Goal: Task Accomplishment & Management: Manage account settings

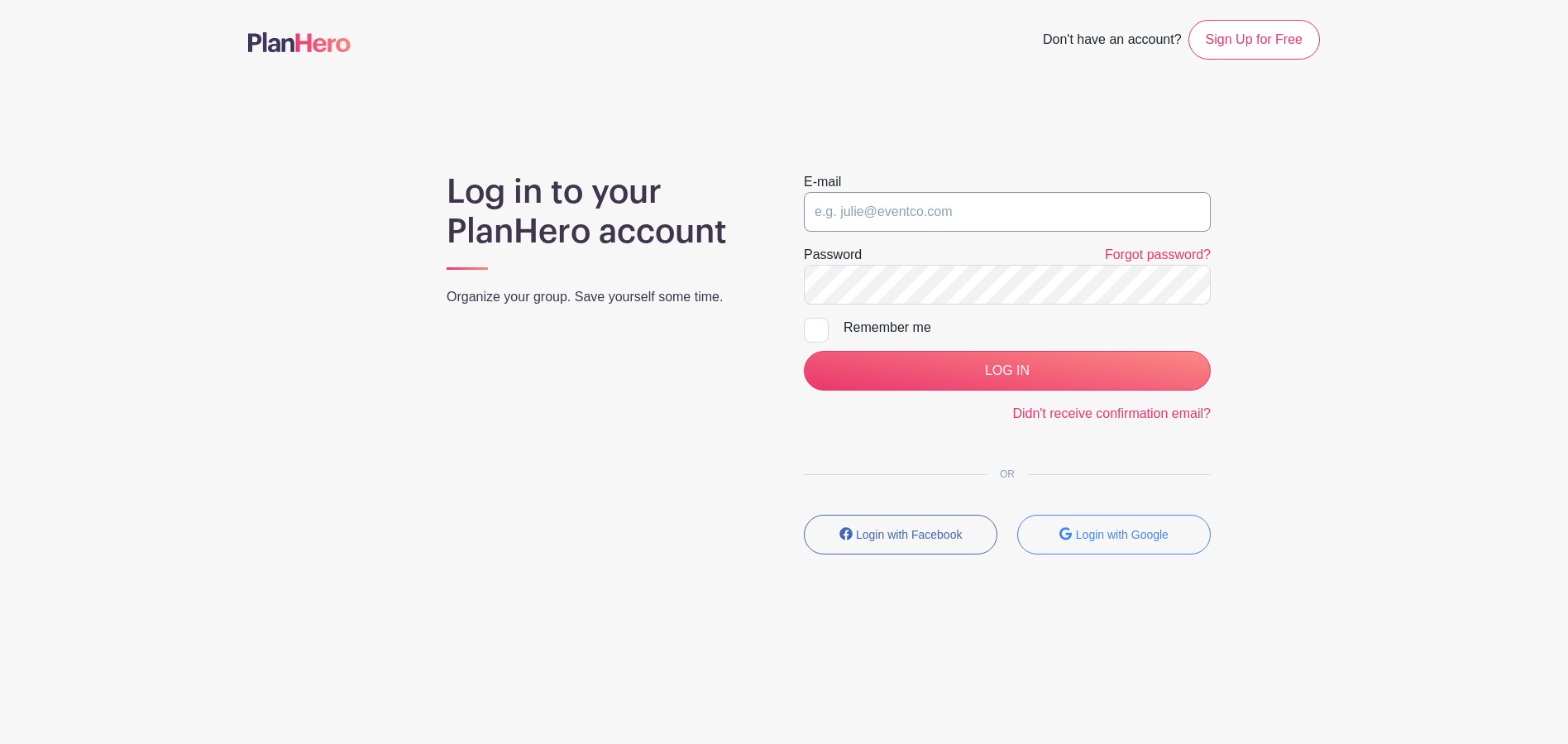
click at [941, 213] on input "email" at bounding box center [1007, 212] width 407 height 40
type input "[PERSON_NAME][EMAIL_ADDRESS][DOMAIN_NAME]"
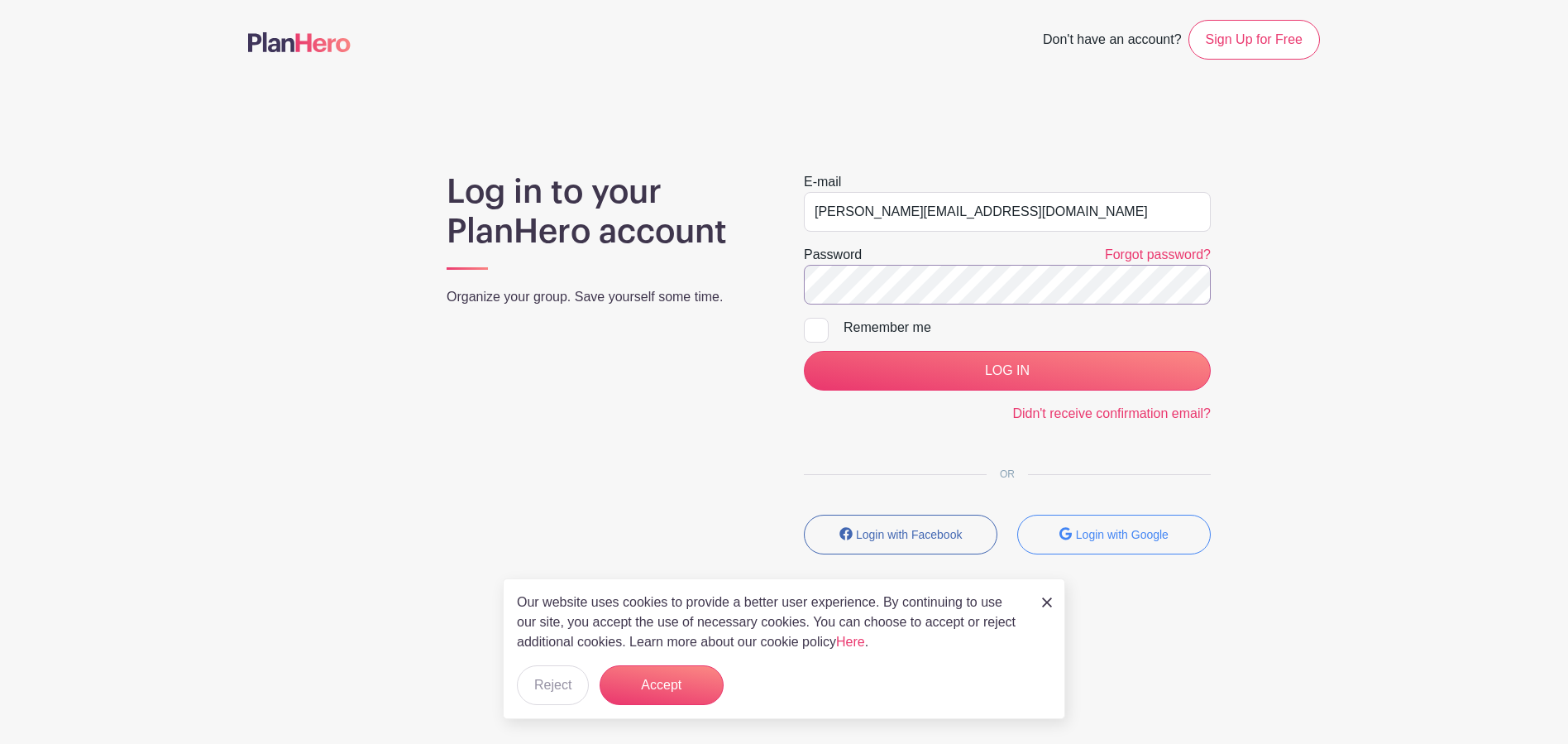
click at [804, 350] on input "LOG IN" at bounding box center [1007, 370] width 407 height 40
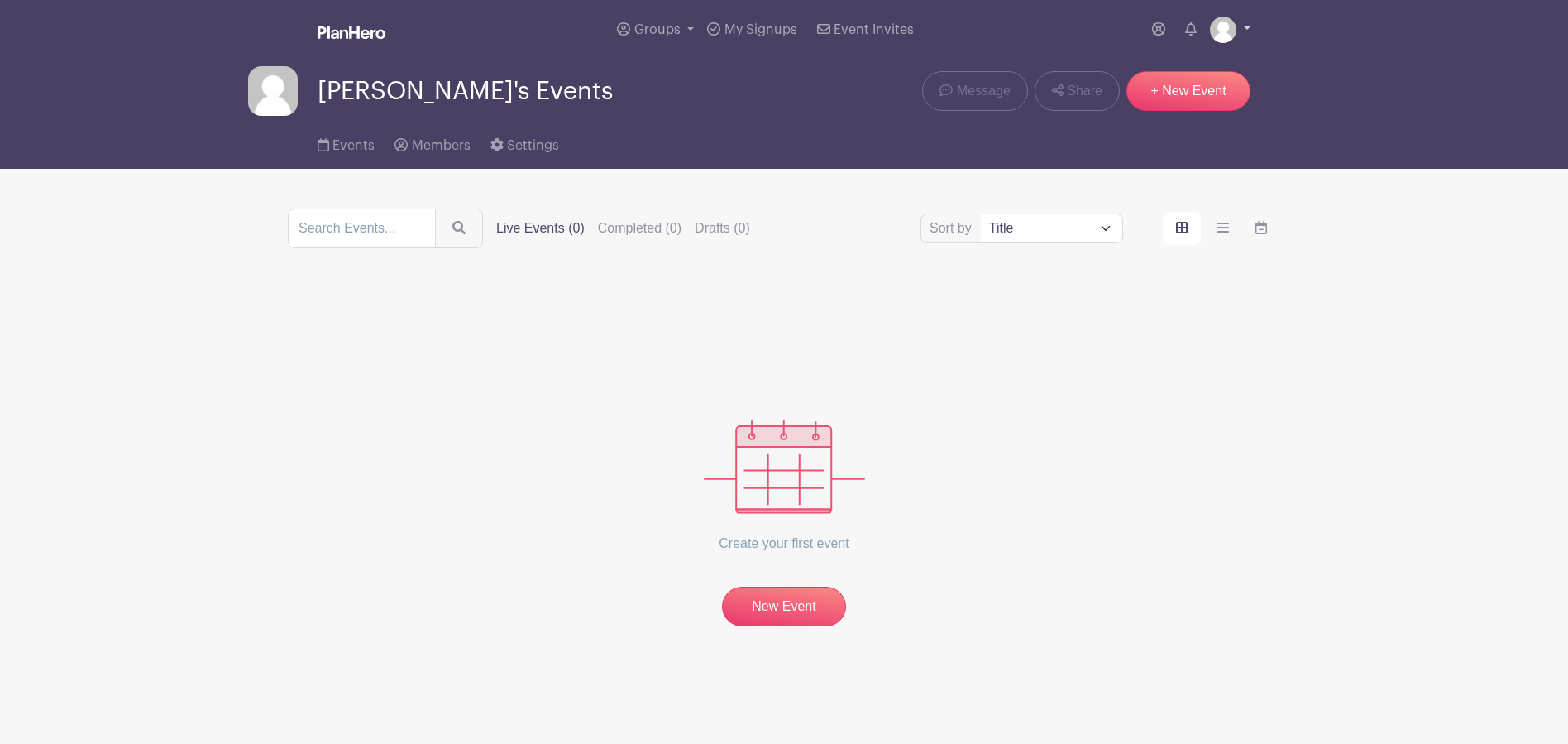
click at [1245, 21] on link at bounding box center [1230, 30] width 41 height 27
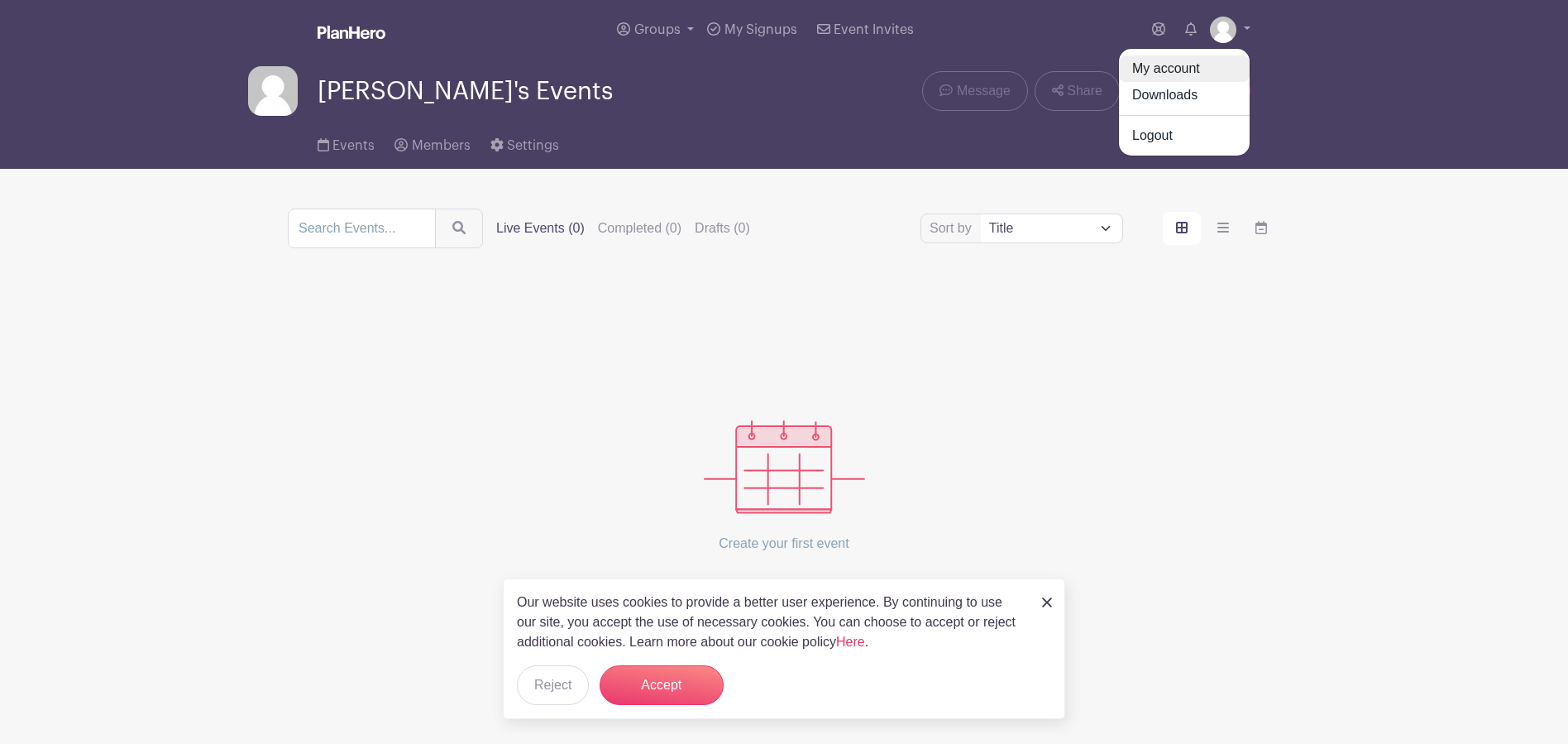
click at [1210, 68] on link "My account" at bounding box center [1184, 68] width 130 height 27
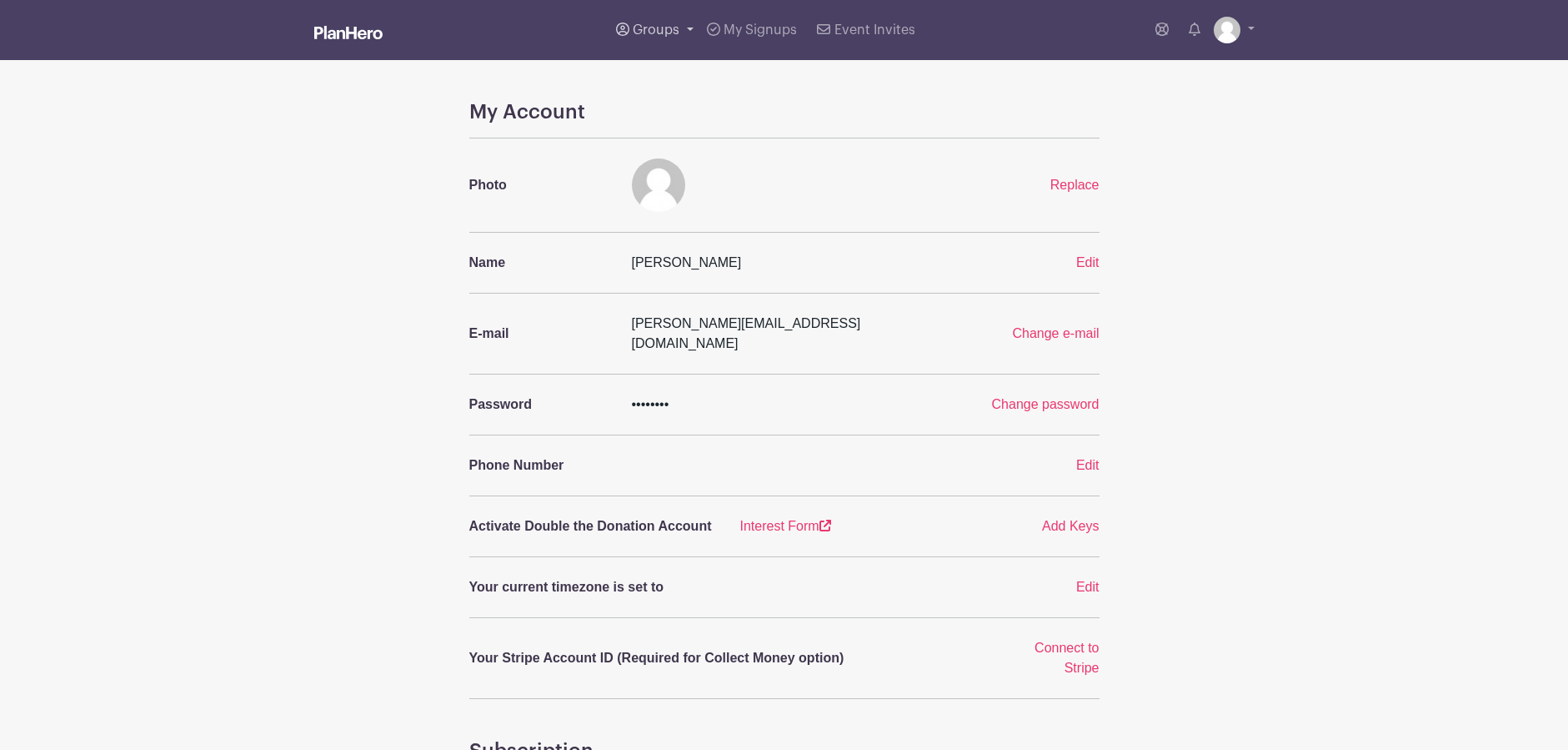
click at [659, 35] on span "Groups" at bounding box center [656, 30] width 47 height 13
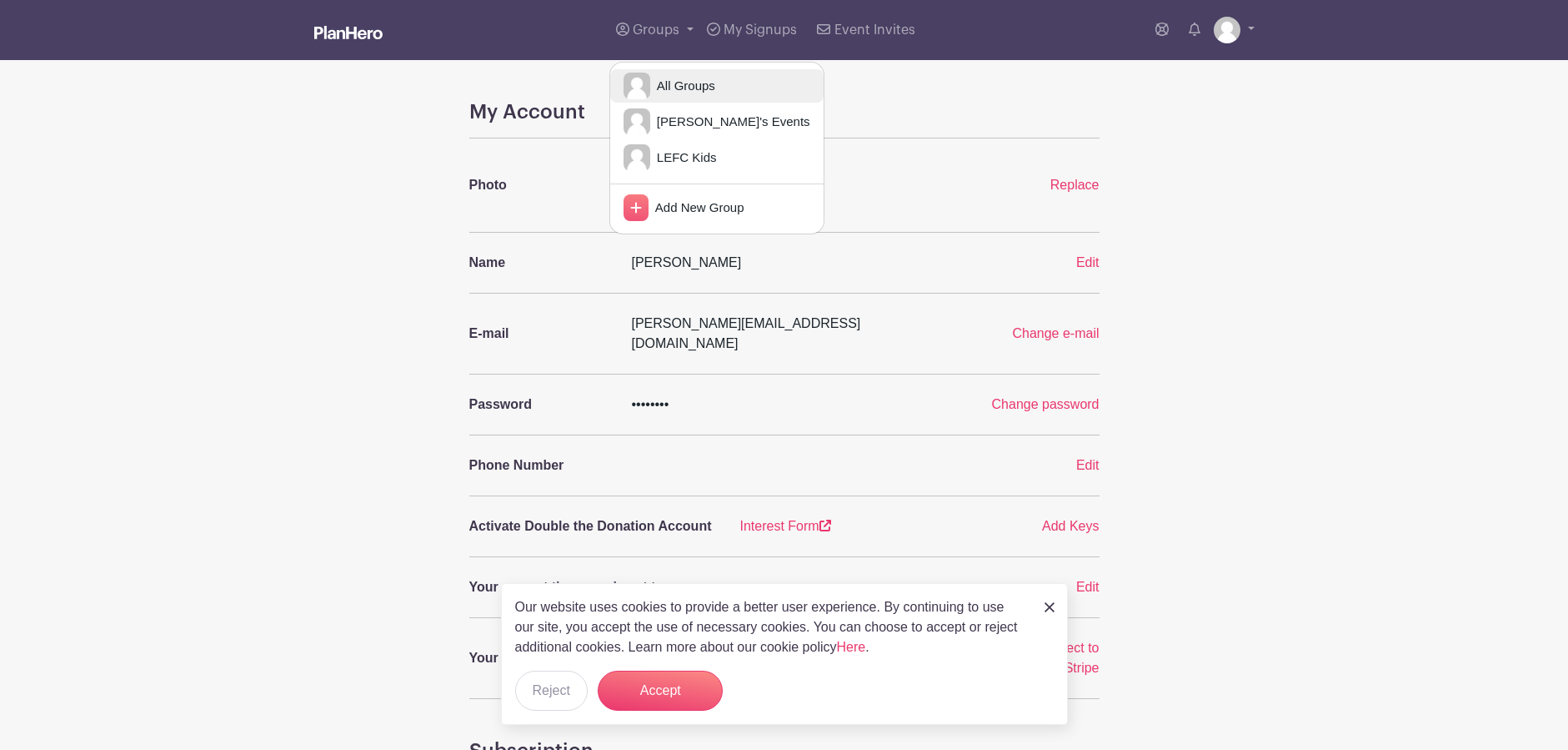
click at [683, 77] on span "All Groups" at bounding box center [683, 86] width 65 height 20
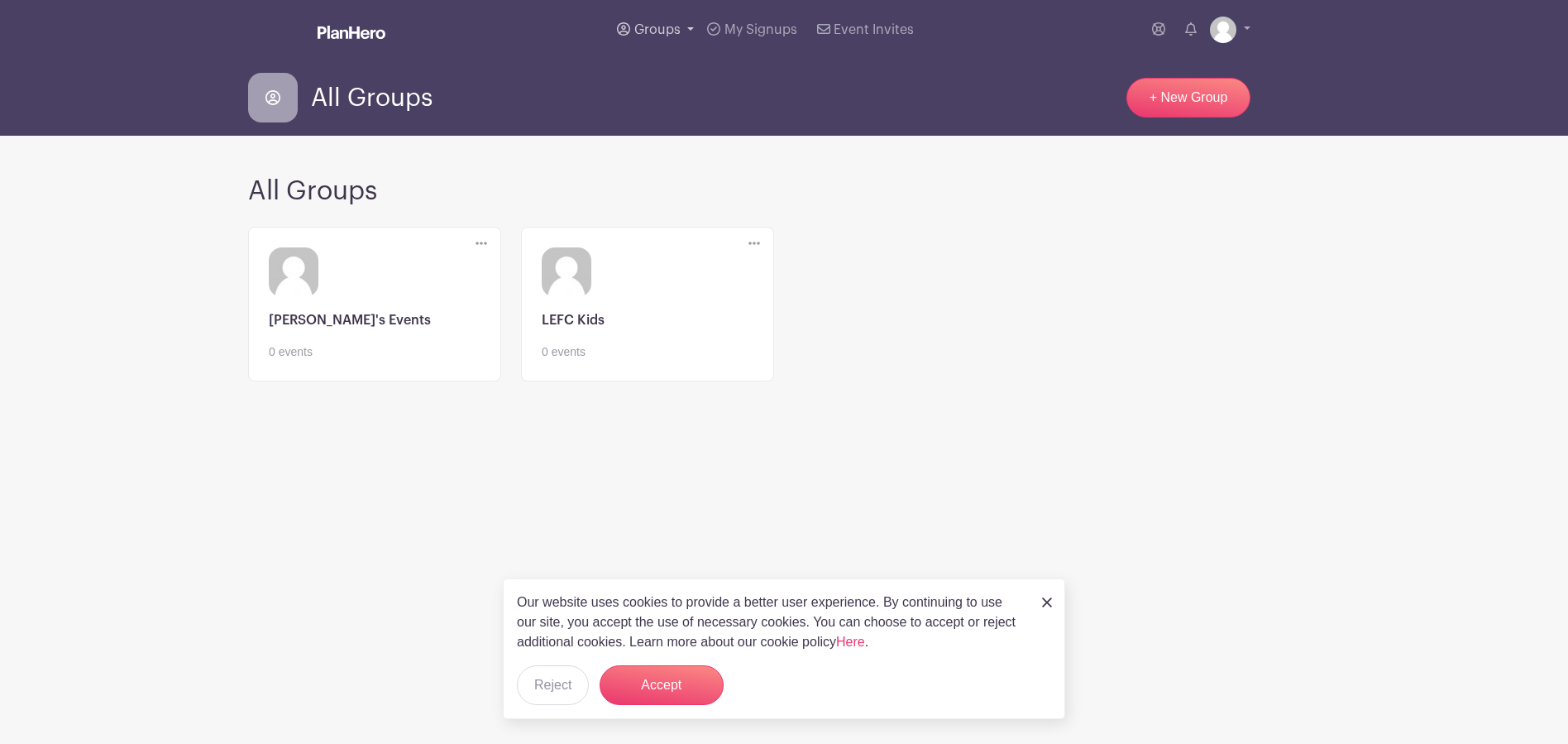
click at [676, 34] on span "Groups" at bounding box center [657, 30] width 46 height 13
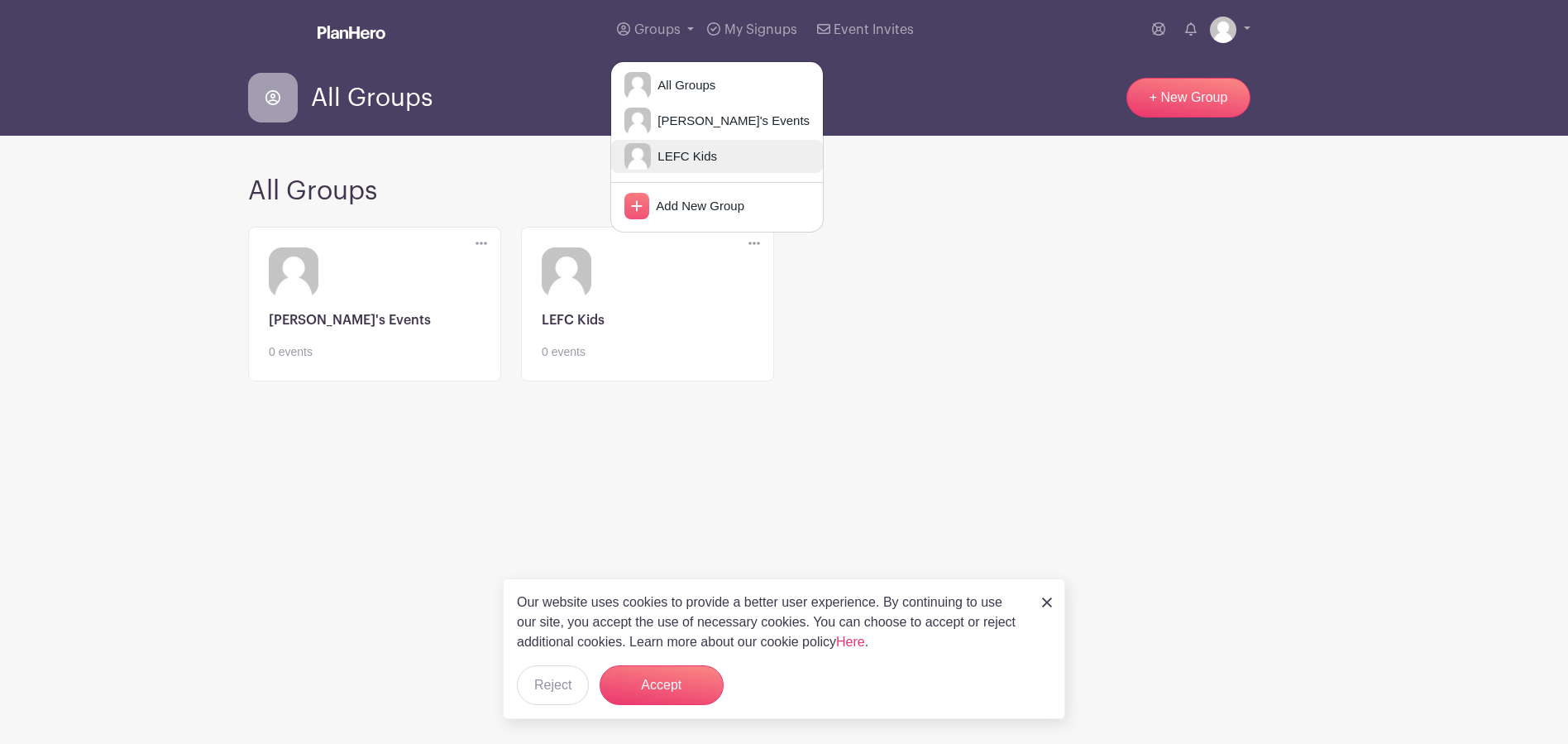
click at [680, 158] on span "LEFC Kids" at bounding box center [684, 156] width 67 height 19
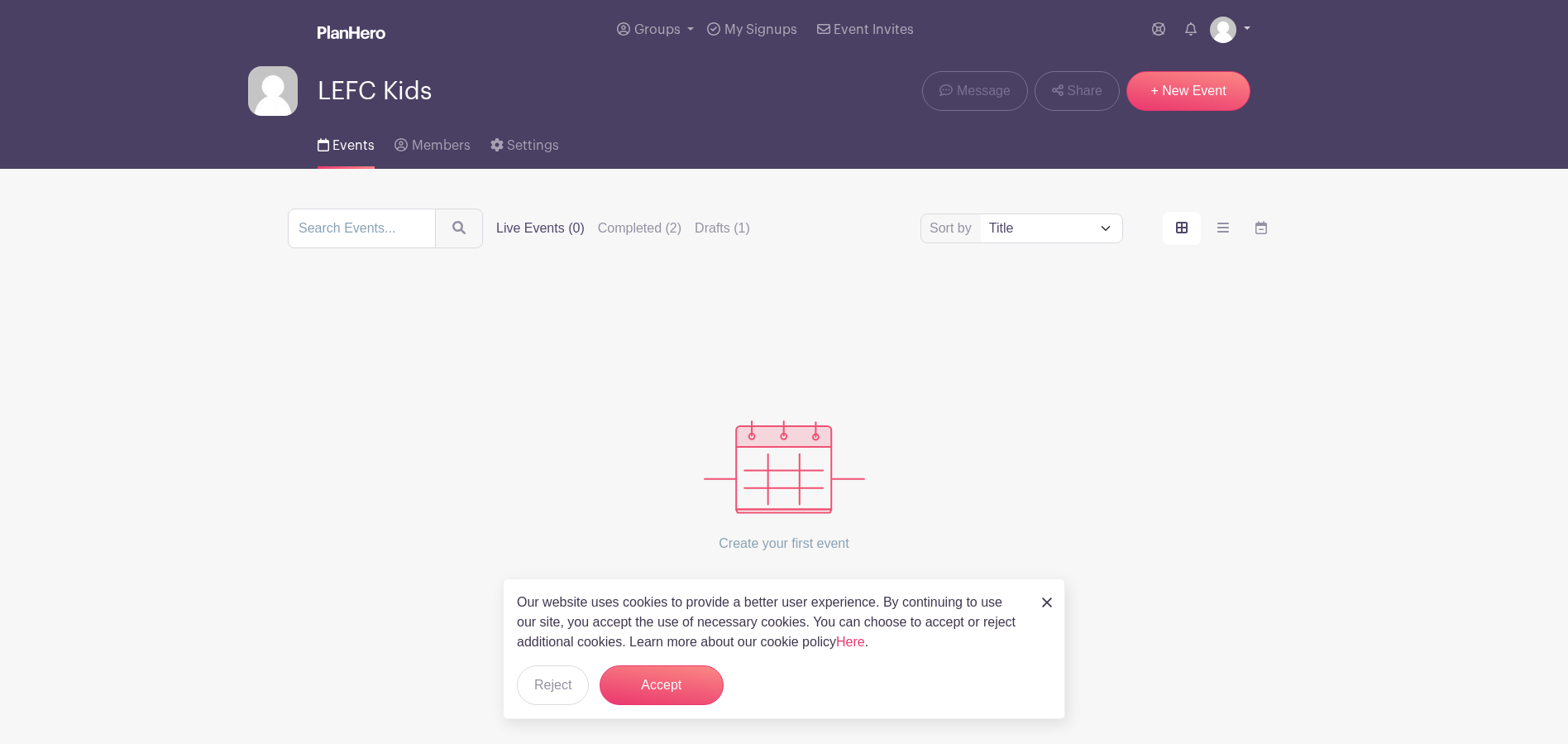
click at [1244, 21] on link at bounding box center [1230, 30] width 41 height 27
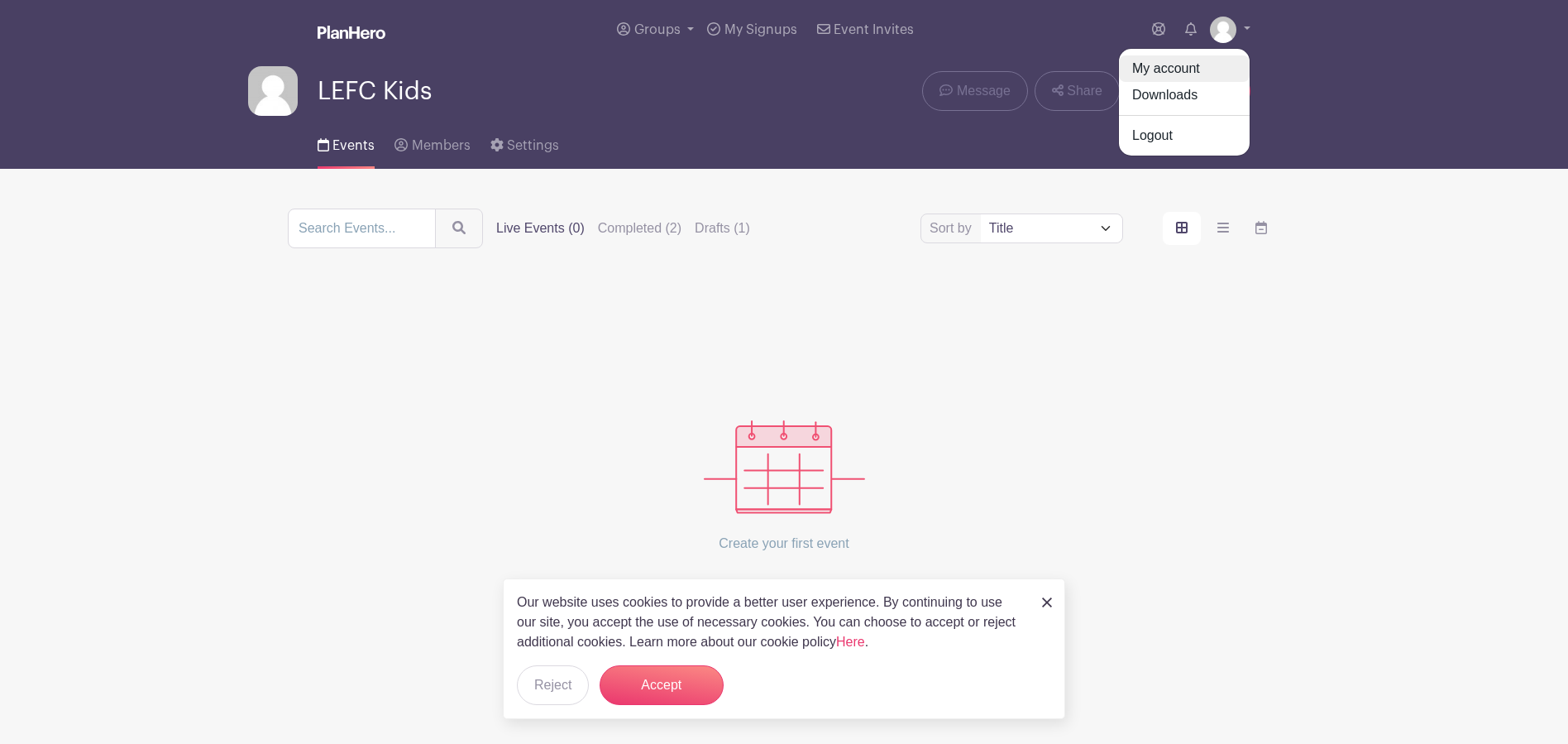
click at [1185, 65] on link "My account" at bounding box center [1184, 68] width 130 height 27
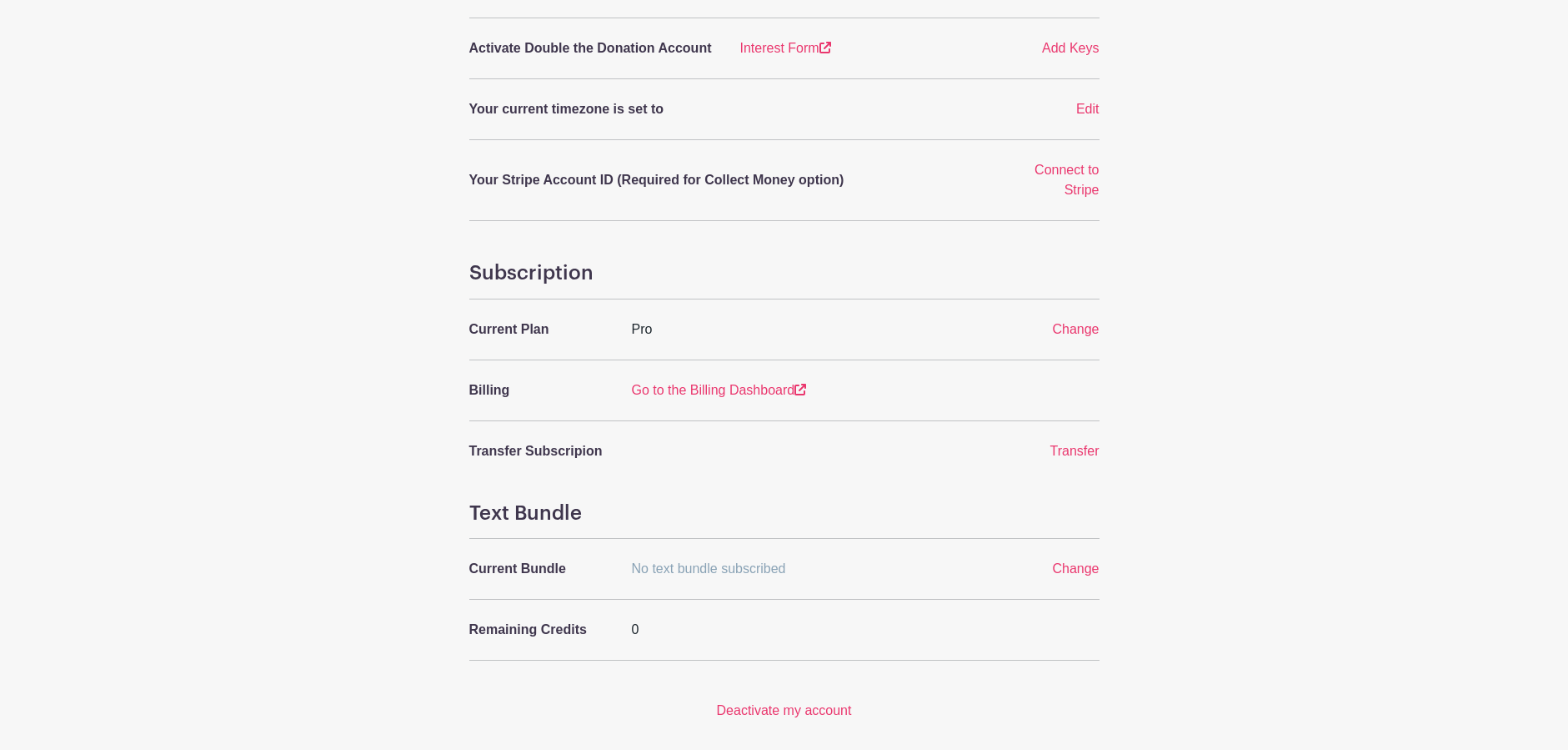
scroll to position [500, 0]
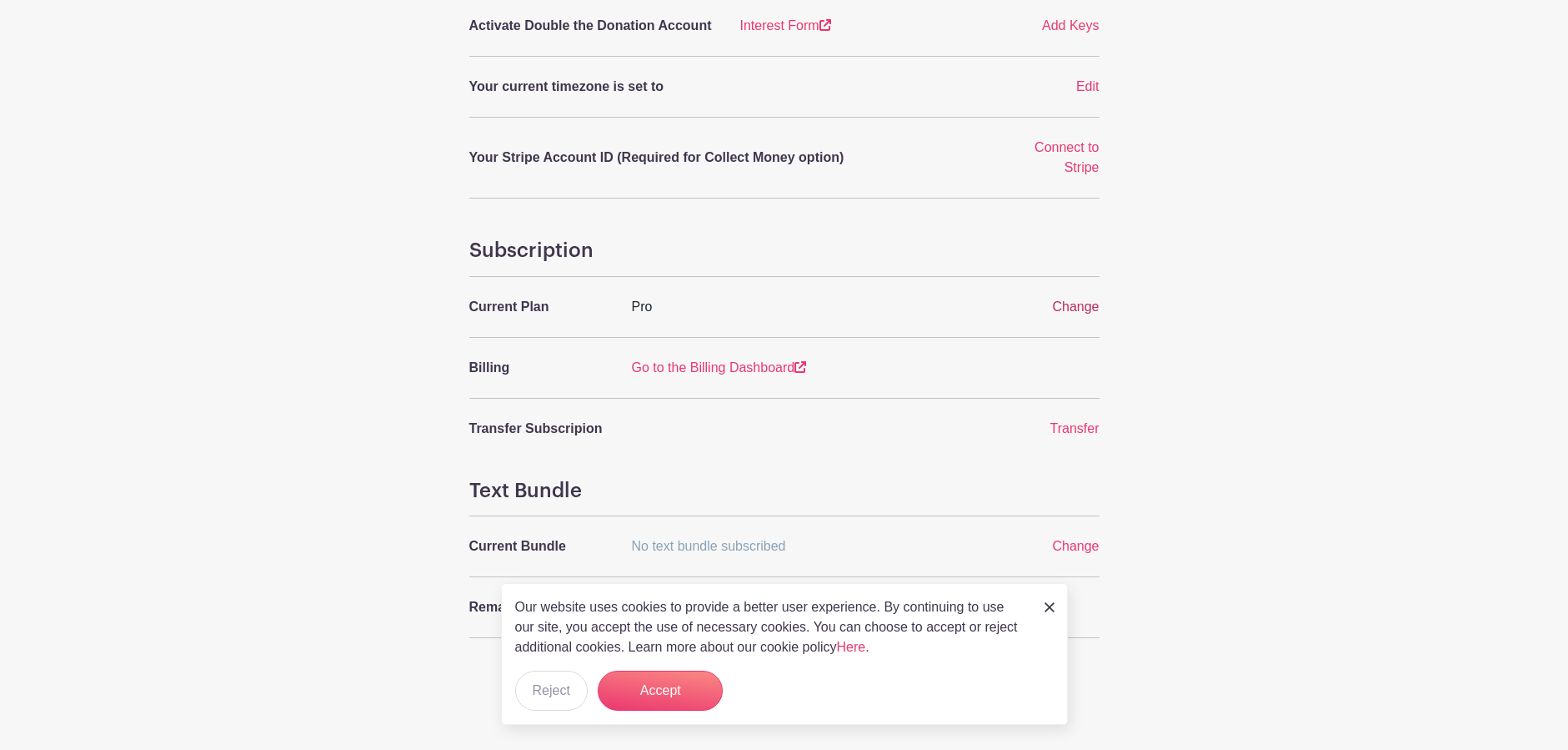
click at [1075, 299] on span "Change" at bounding box center [1075, 306] width 47 height 14
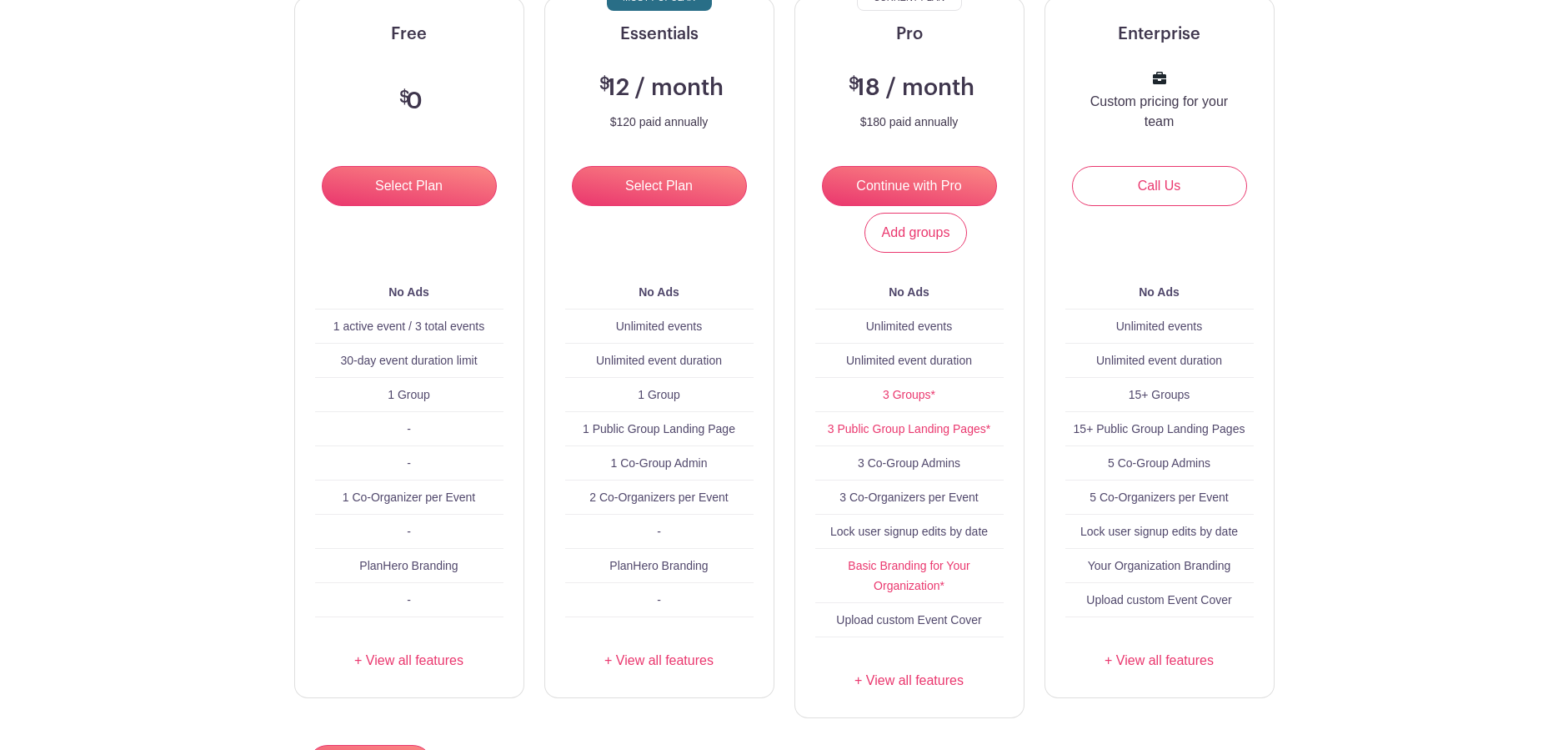
scroll to position [10, 0]
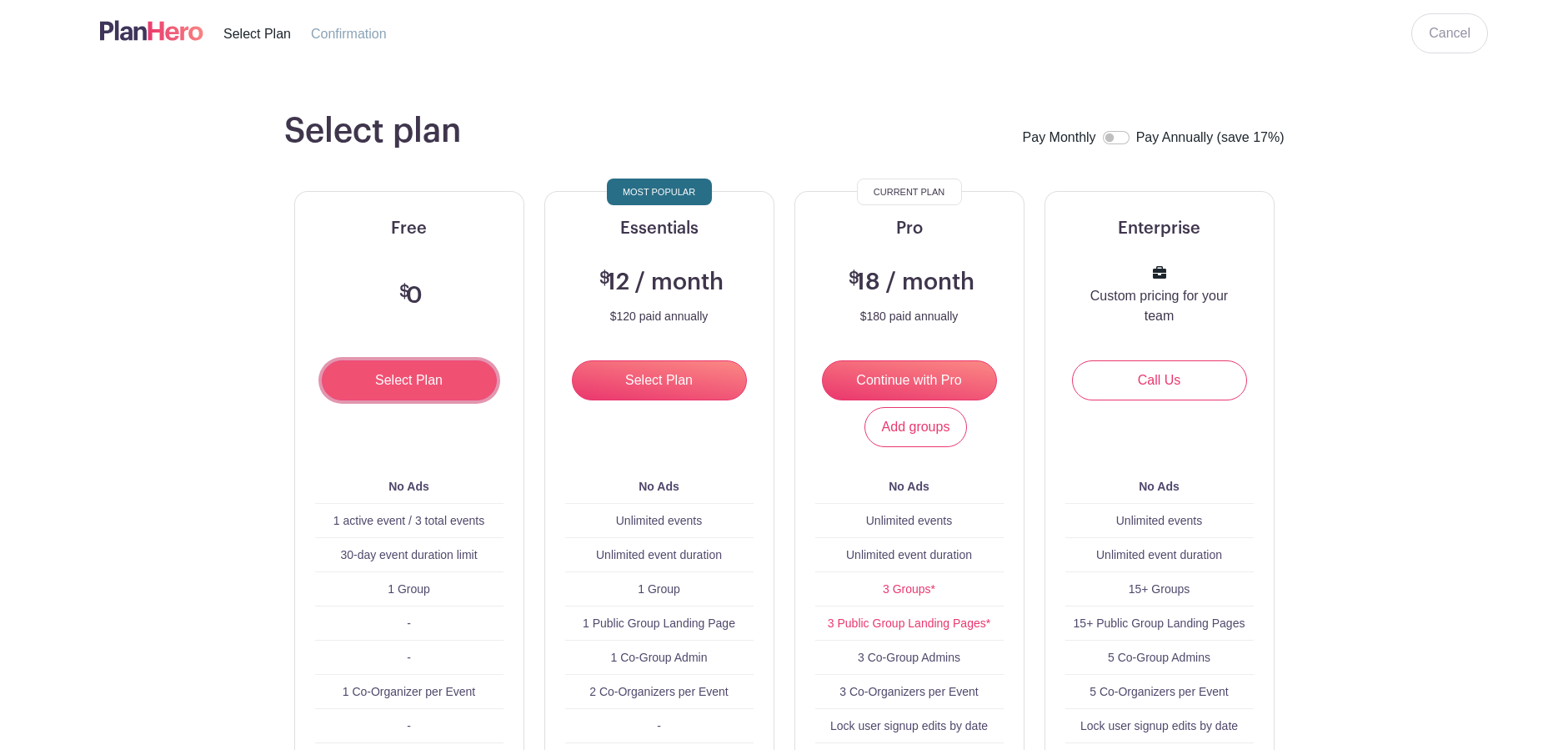
click at [402, 379] on input "Select Plan" at bounding box center [409, 380] width 175 height 40
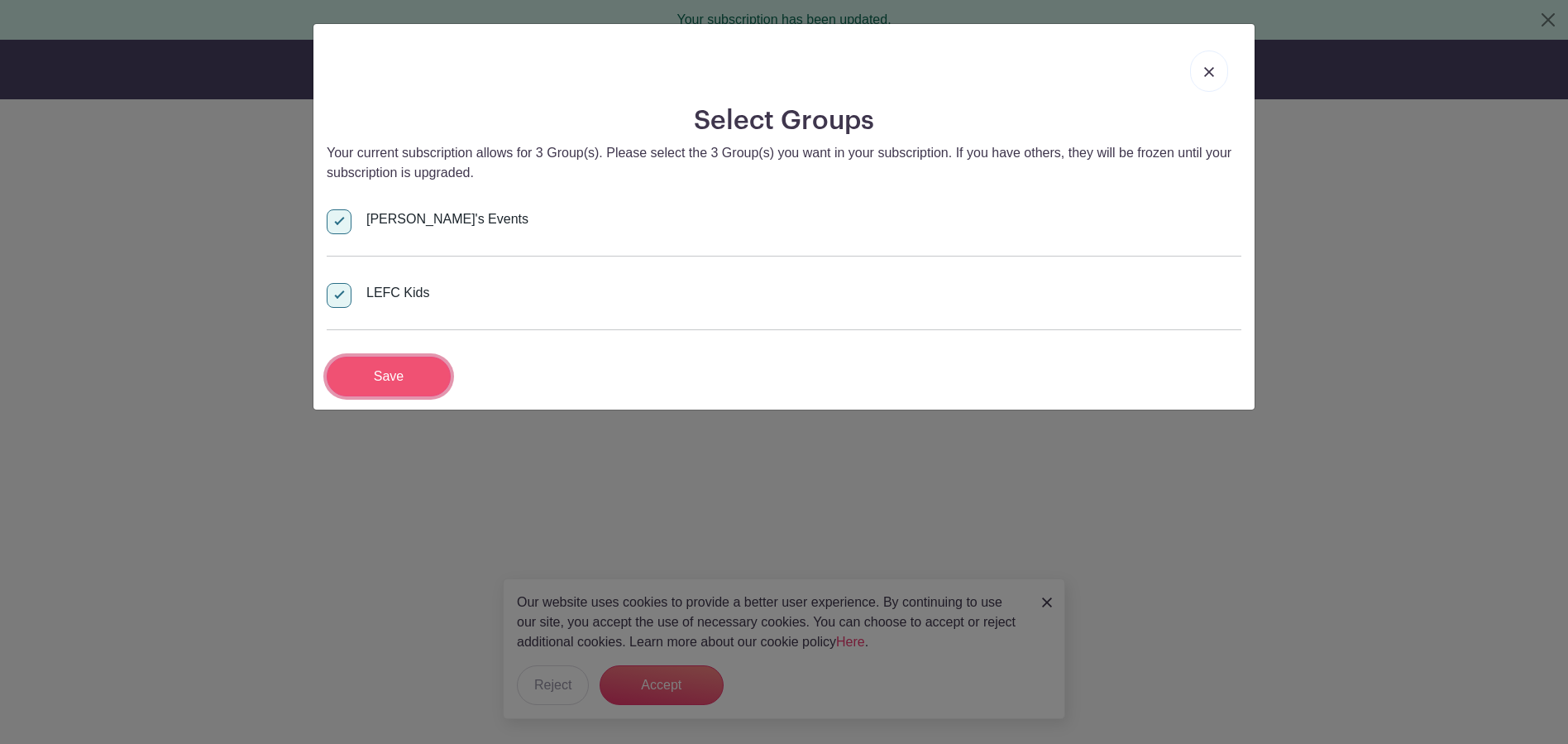
click at [415, 372] on input "Save" at bounding box center [389, 376] width 124 height 40
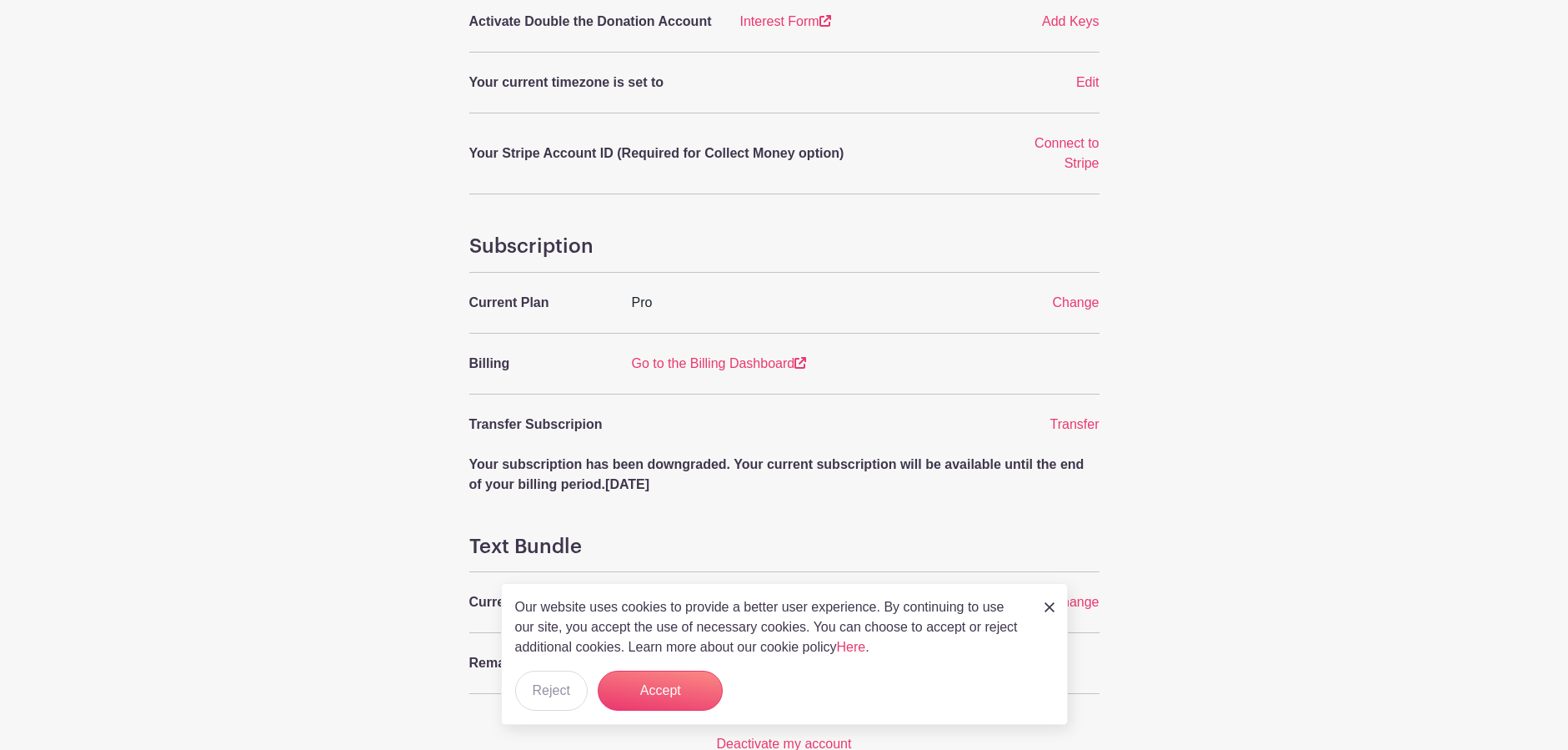
scroll to position [384, 0]
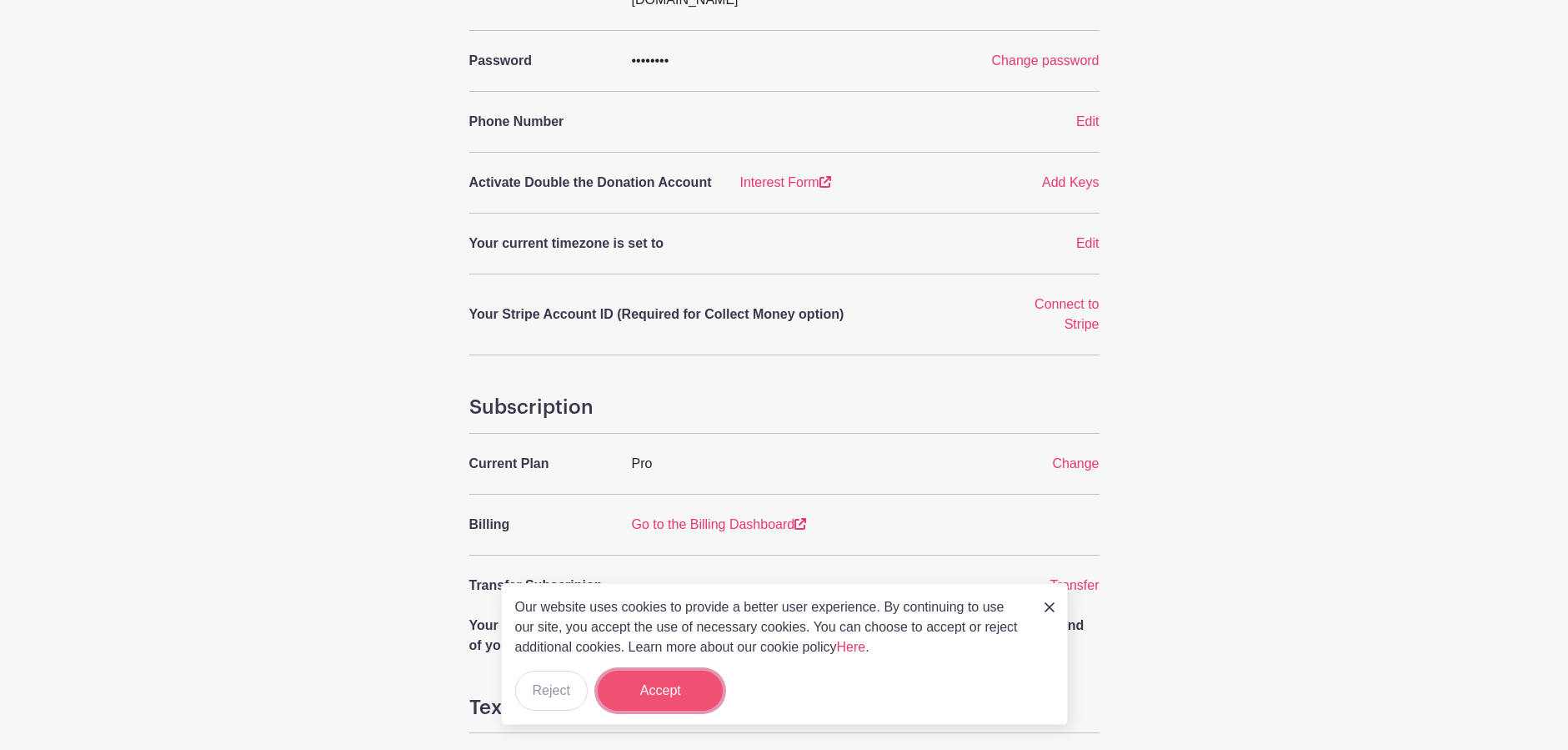
click at [631, 681] on button "Accept" at bounding box center [660, 690] width 125 height 40
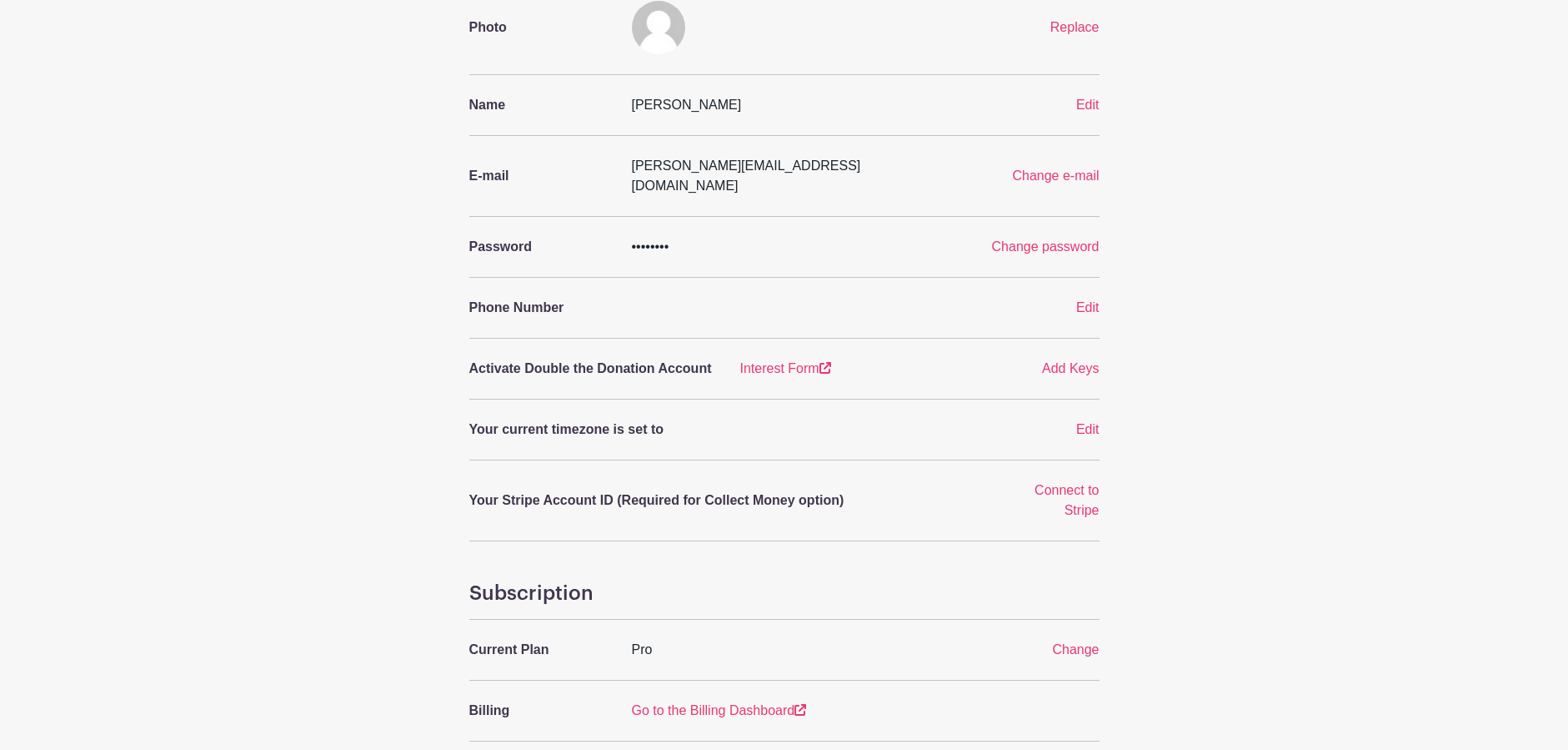
scroll to position [0, 0]
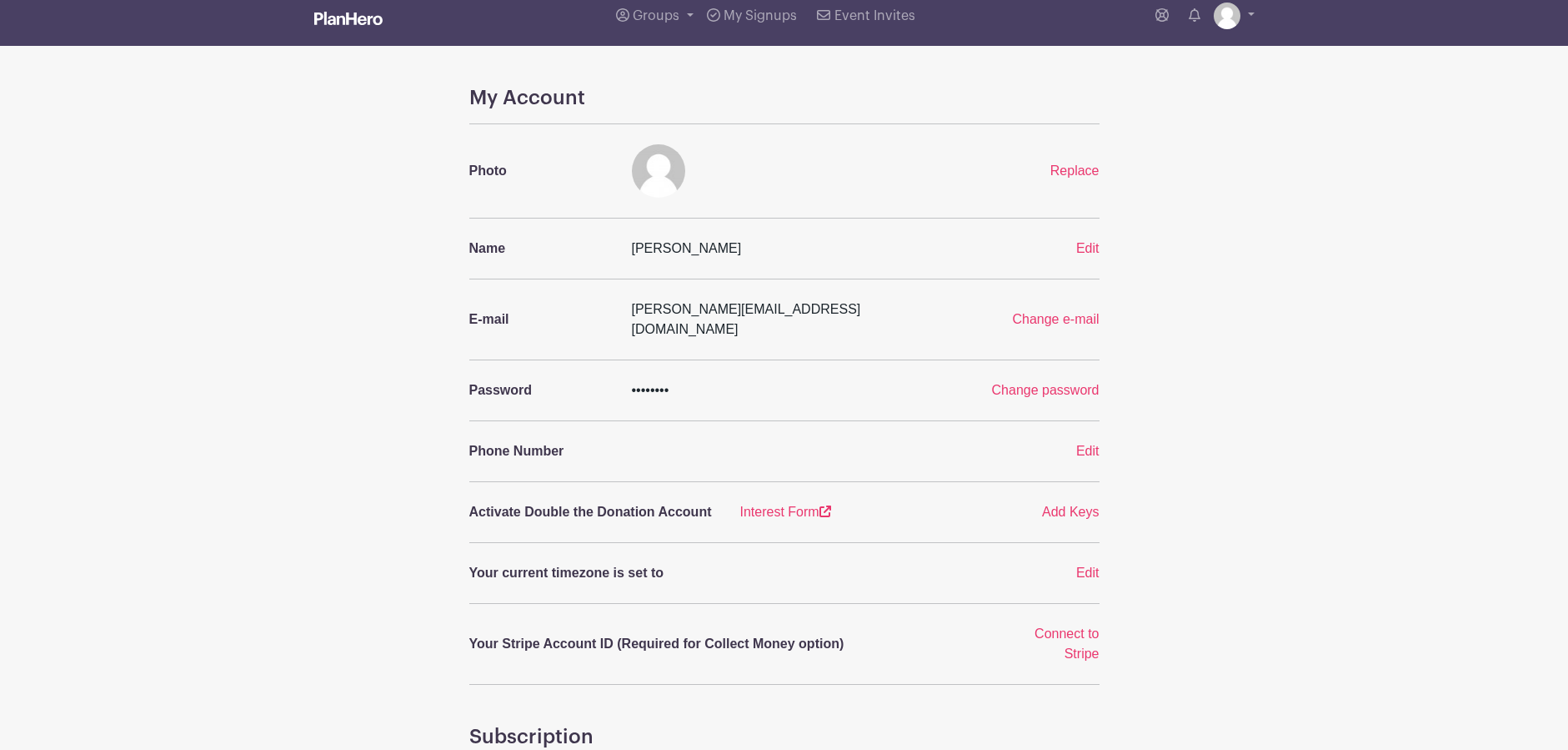
scroll to position [584, 0]
